Goal: Task Accomplishment & Management: Manage account settings

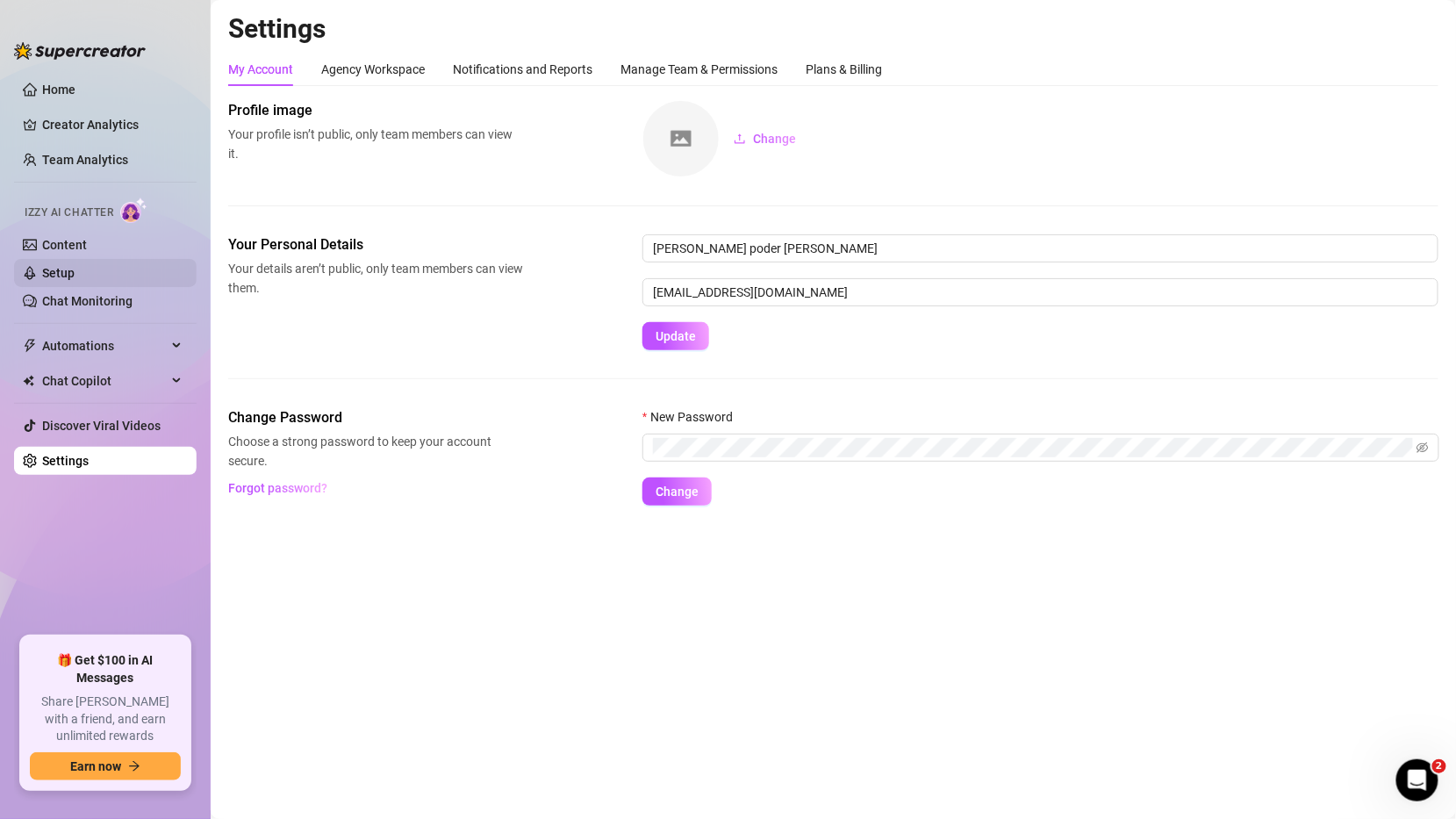
click at [74, 276] on link "Setup" at bounding box center [58, 273] width 32 height 14
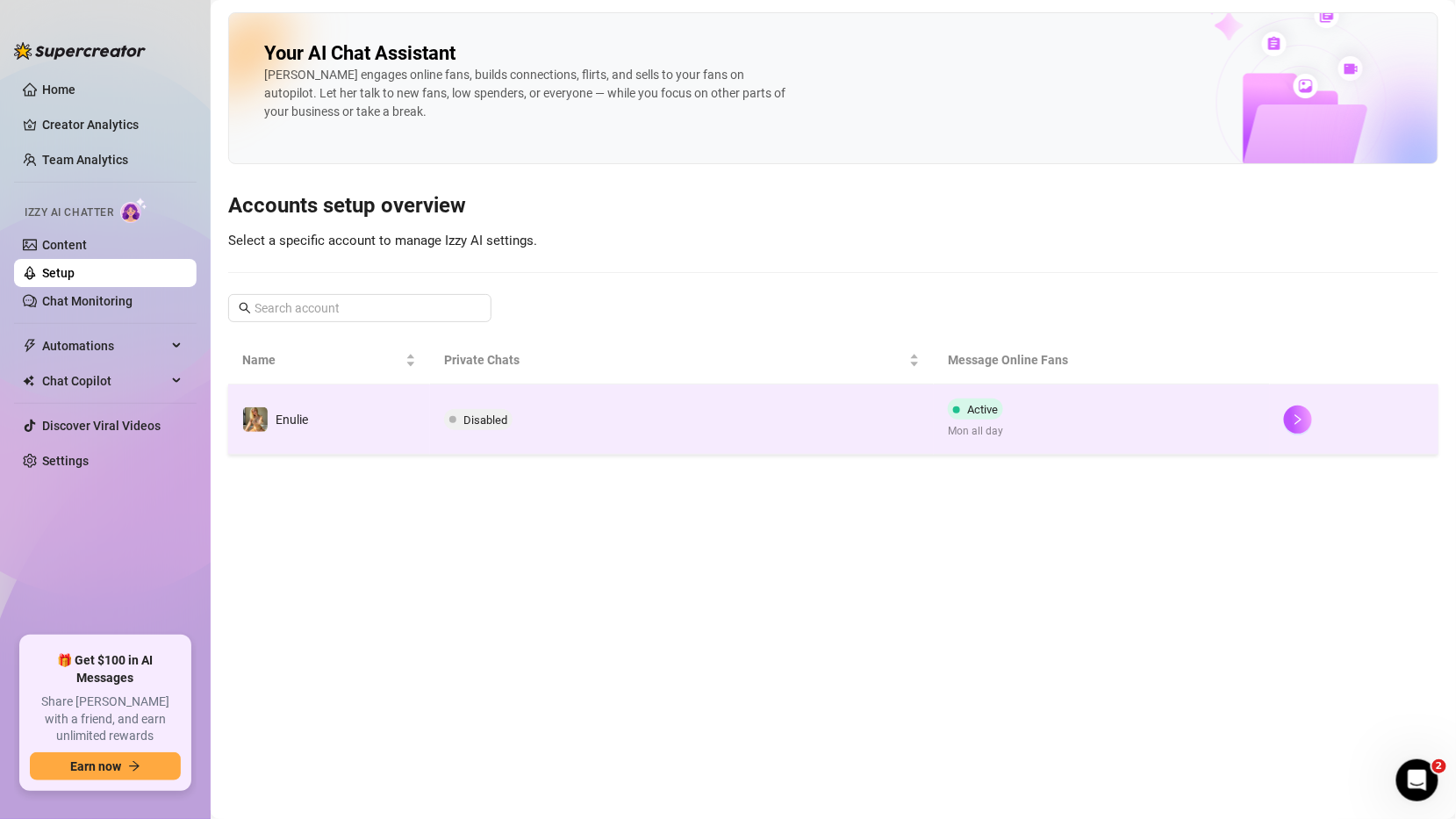
click at [623, 446] on td "Disabled" at bounding box center [682, 419] width 504 height 70
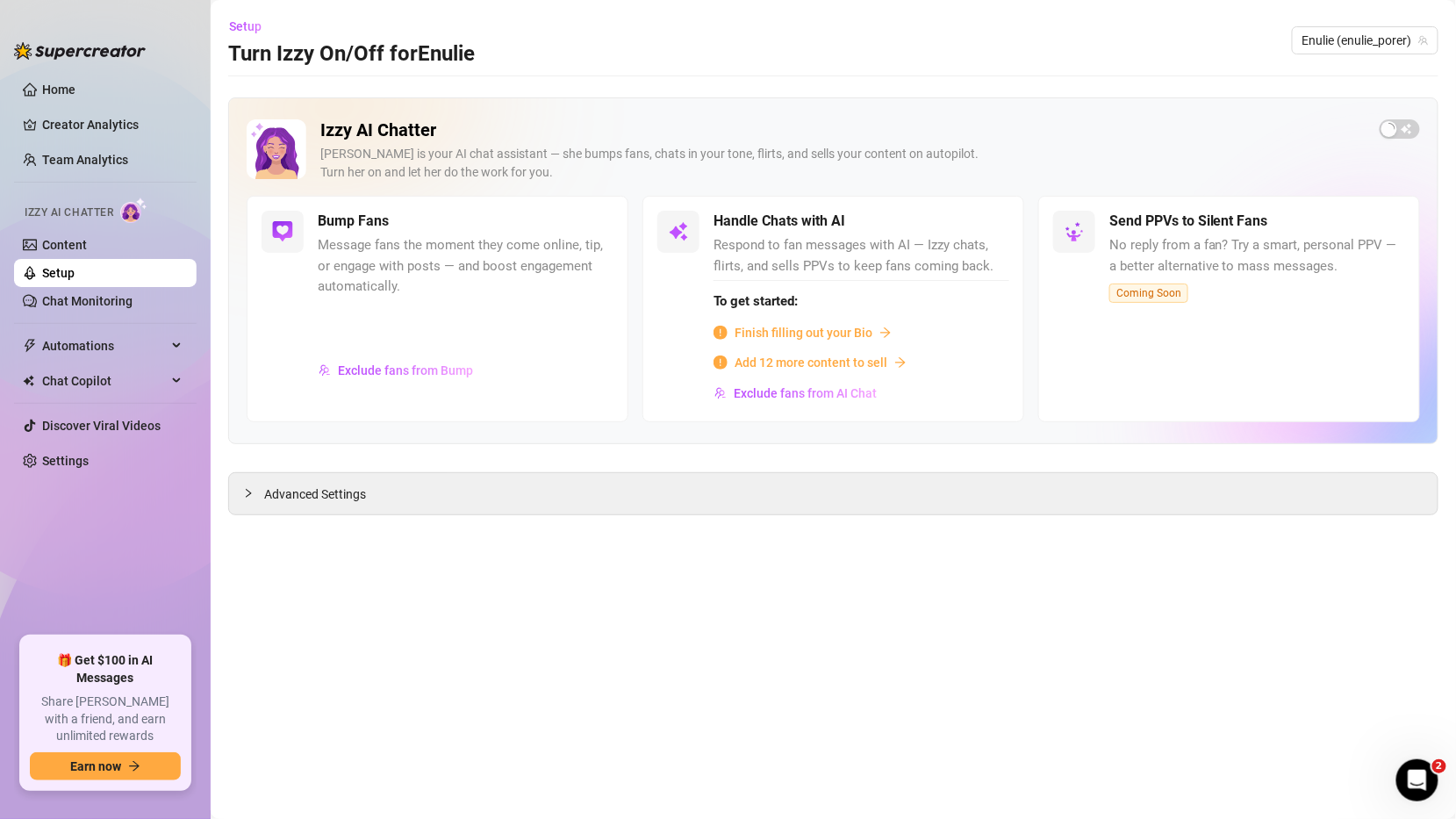
click at [1011, 456] on div "Izzy AI Chatter [PERSON_NAME] is your AI chat assistant — she bumps fans, chats…" at bounding box center [833, 306] width 1210 height 417
click at [813, 453] on div "Izzy AI Chatter [PERSON_NAME] is your AI chat assistant — she bumps fans, chats…" at bounding box center [833, 306] width 1210 height 417
click at [243, 514] on main "Setup Turn Izzy On/Off for Enulie Enulie (enulie_porer) Izzy AI Chatter [PERSON…" at bounding box center [834, 410] width 1245 height 819
click at [249, 501] on div "Advanced Settings" at bounding box center [833, 494] width 1209 height 41
click at [265, 490] on span "Advanced Settings" at bounding box center [315, 495] width 102 height 20
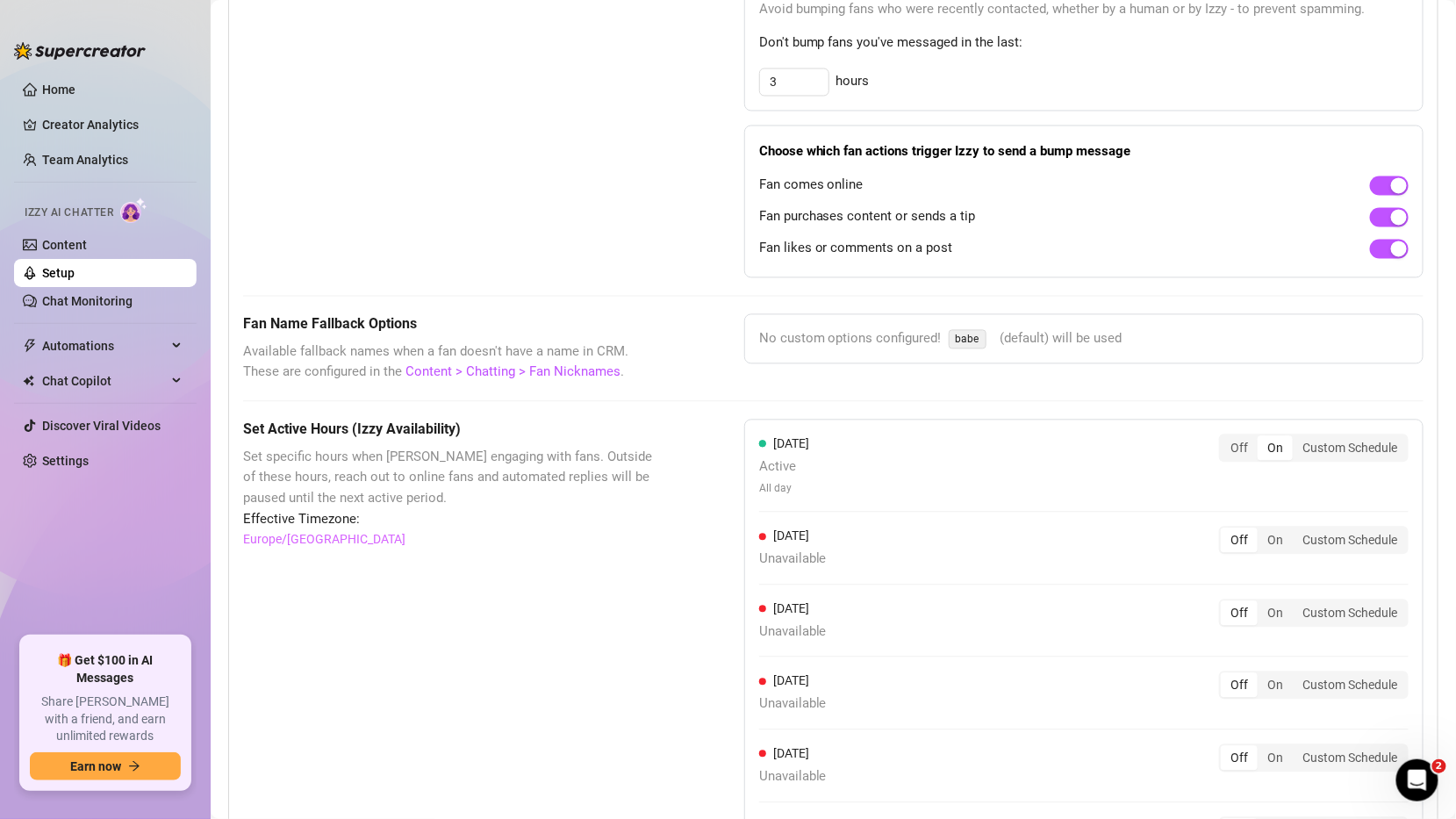
scroll to position [103, 0]
